Goal: Task Accomplishment & Management: Manage account settings

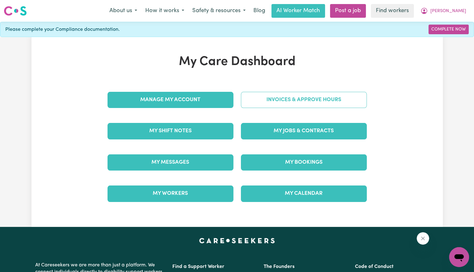
click at [260, 97] on link "Invoices & Approve Hours" at bounding box center [304, 100] width 126 height 16
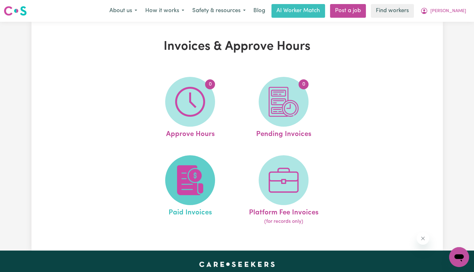
click at [196, 174] on img at bounding box center [190, 180] width 30 height 30
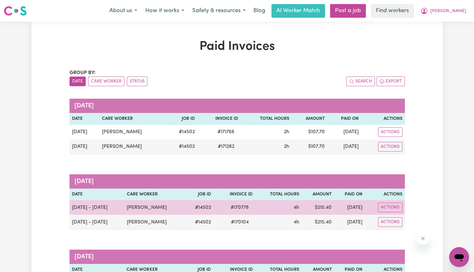
click at [245, 208] on span "# 170778" at bounding box center [240, 207] width 26 height 7
click at [244, 208] on span "# 170778" at bounding box center [240, 207] width 26 height 7
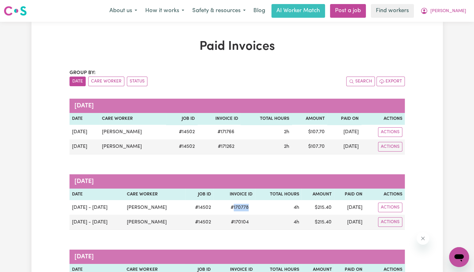
copy span "170778"
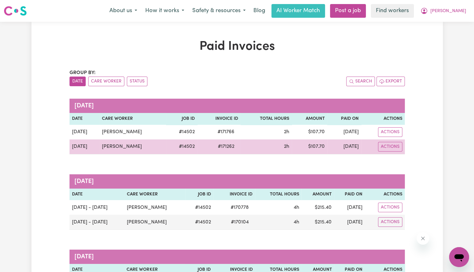
click at [227, 143] on span "# 171262" at bounding box center [226, 146] width 24 height 7
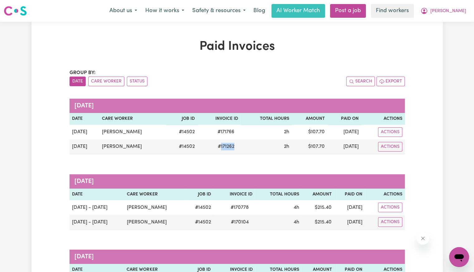
copy span "171262"
click at [296, 75] on div "Group by: Date Care Worker Status Search Export" at bounding box center [236, 77] width 335 height 17
click at [457, 13] on span "[PERSON_NAME]" at bounding box center [448, 11] width 36 height 7
drag, startPoint x: 457, startPoint y: 16, endPoint x: 452, endPoint y: 30, distance: 15.4
click at [452, 30] on link "Logout" at bounding box center [444, 36] width 49 height 12
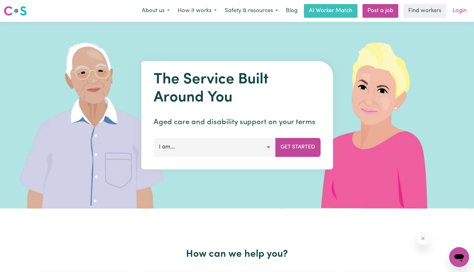
click at [458, 13] on link "Login" at bounding box center [458, 11] width 21 height 14
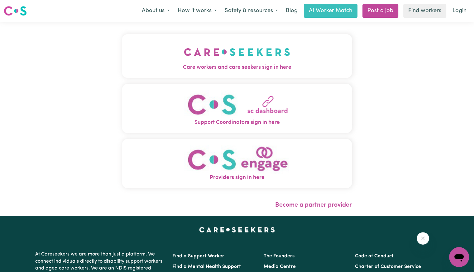
click at [234, 66] on span "Care workers and care seekers sign in here" at bounding box center [236, 68] width 229 height 8
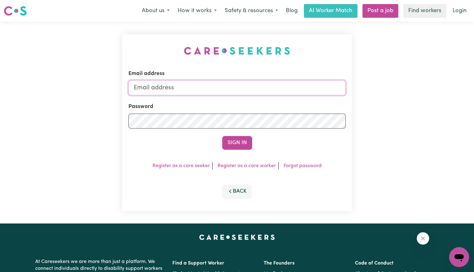
click at [231, 85] on input "Email address" at bounding box center [236, 87] width 217 height 15
drag, startPoint x: 167, startPoint y: 88, endPoint x: 386, endPoint y: 104, distance: 220.1
click at [387, 104] on div "Email address [EMAIL_ADDRESS][DOMAIN_NAME] Password Sign In Register as a care …" at bounding box center [237, 123] width 474 height 202
drag, startPoint x: 167, startPoint y: 86, endPoint x: 202, endPoint y: 87, distance: 35.2
click at [202, 87] on input "[EMAIL_ADDRESS][DOMAIN_NAME]" at bounding box center [236, 87] width 217 height 15
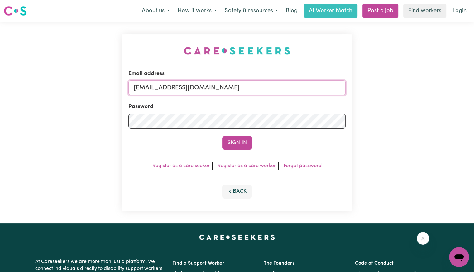
paste input "[PERSON_NAME]"
click at [190, 87] on input "superuser~Husnuye [EMAIL_ADDRESS][DOMAIN_NAME]" at bounding box center [236, 87] width 217 height 15
type input "[EMAIL_ADDRESS][DOMAIN_NAME]"
click at [222, 136] on button "Sign In" at bounding box center [237, 143] width 30 height 14
